Goal: Entertainment & Leisure: Consume media (video, audio)

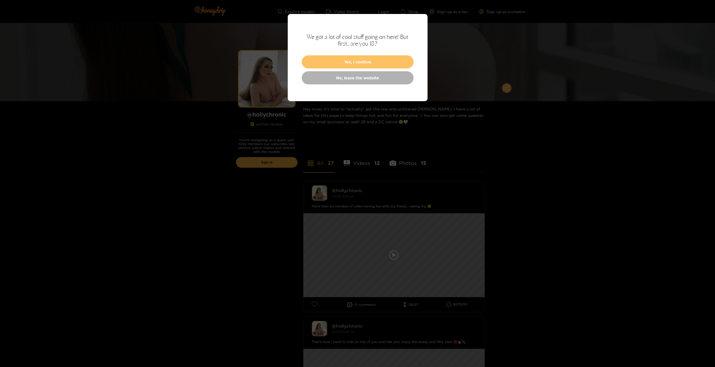
click at [359, 63] on button "Yes, I confirm" at bounding box center [358, 61] width 112 height 13
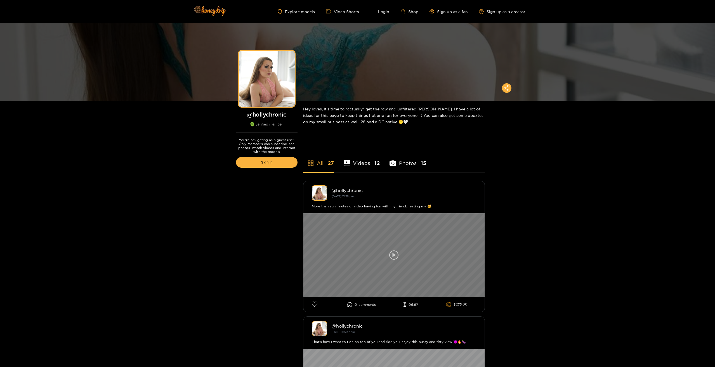
click at [391, 254] on icon at bounding box center [394, 256] width 10 height 10
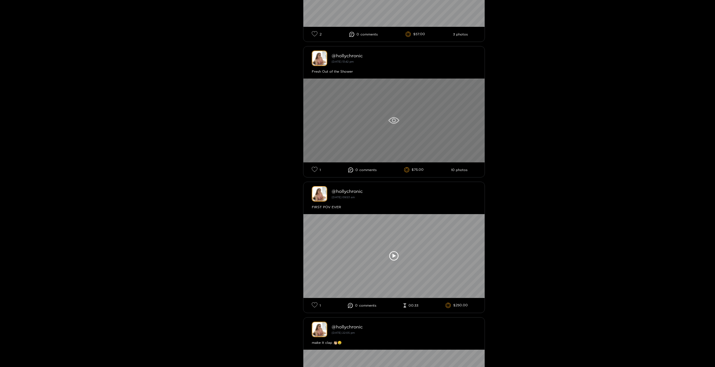
scroll to position [1091, 0]
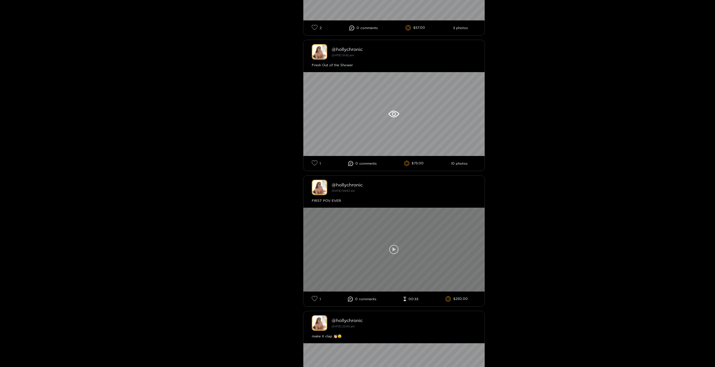
click at [395, 249] on icon at bounding box center [394, 250] width 10 height 10
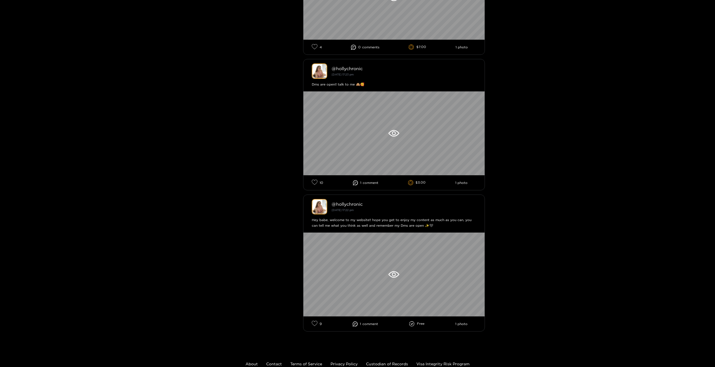
scroll to position [3552, 0]
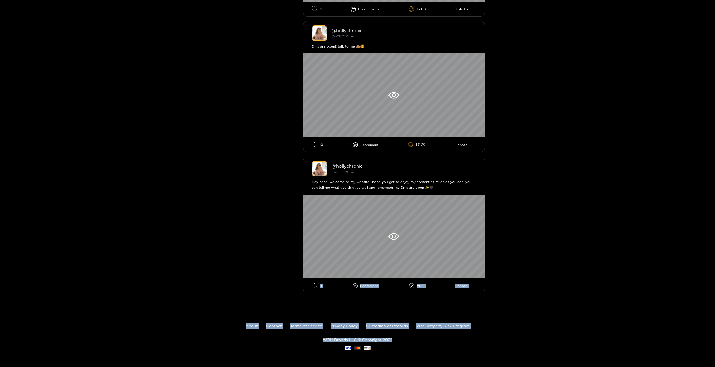
drag, startPoint x: 715, startPoint y: 337, endPoint x: 715, endPoint y: 268, distance: 68.8
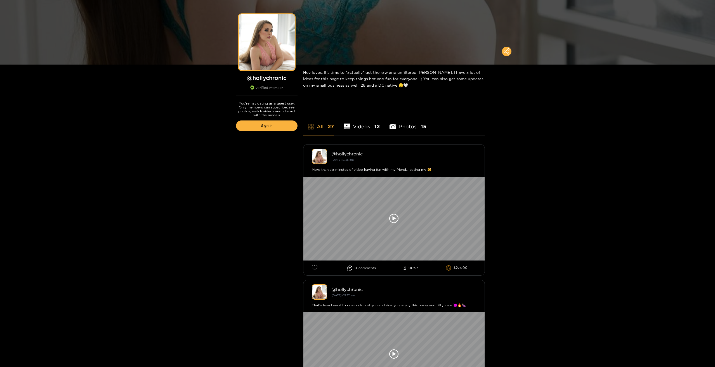
scroll to position [0, 0]
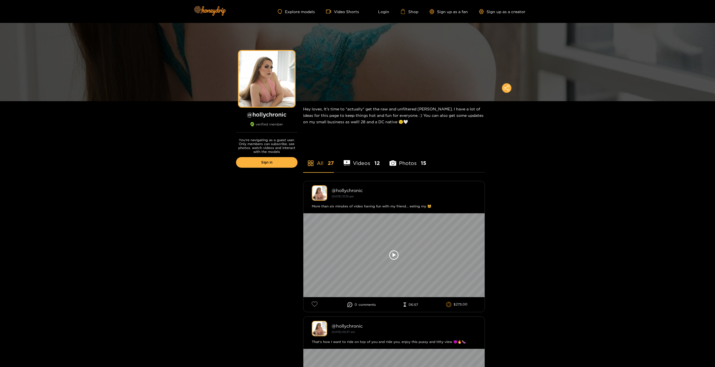
click at [364, 162] on li "Videos 12" at bounding box center [362, 159] width 36 height 25
click at [361, 163] on li "Videos 12" at bounding box center [362, 159] width 36 height 25
